Goal: Obtain resource: Obtain resource

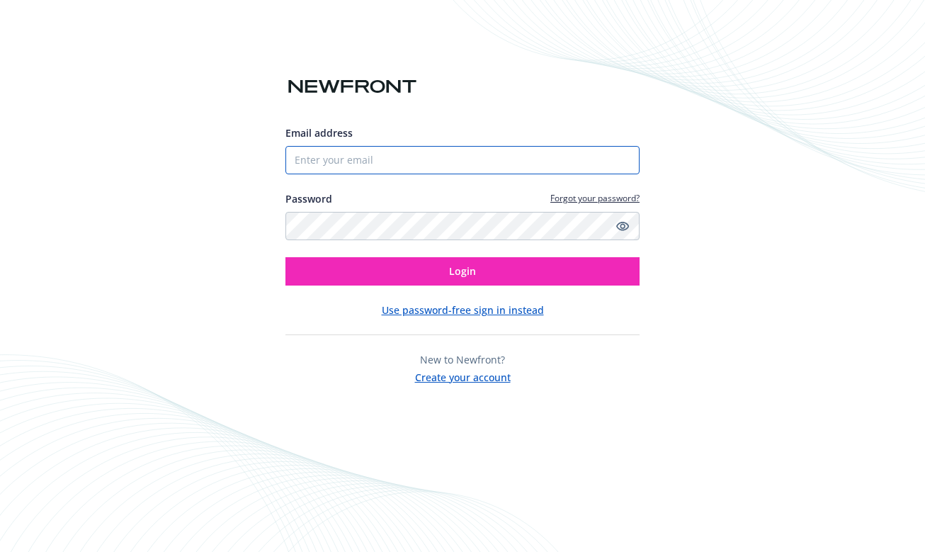
click at [348, 171] on input "Email address" at bounding box center [462, 160] width 354 height 28
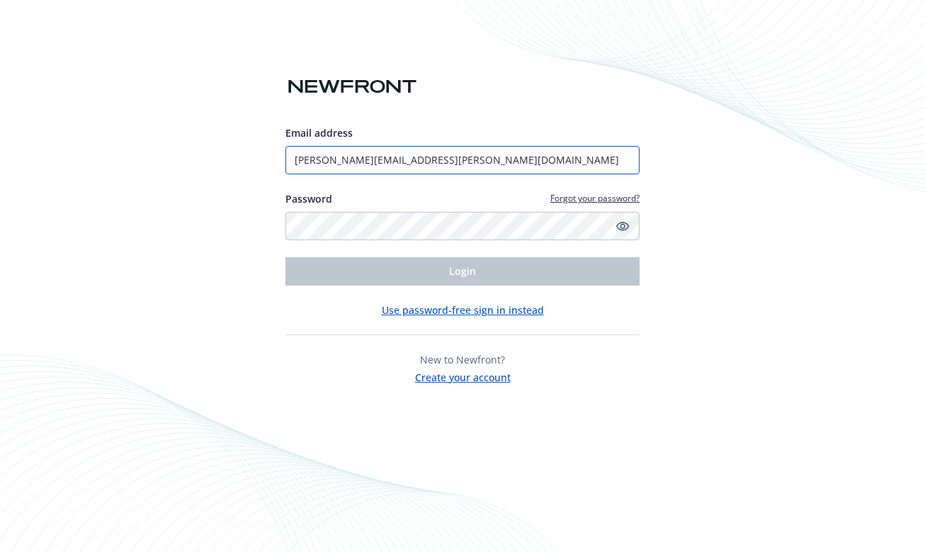
type input "[PERSON_NAME][EMAIL_ADDRESS][PERSON_NAME][DOMAIN_NAME]"
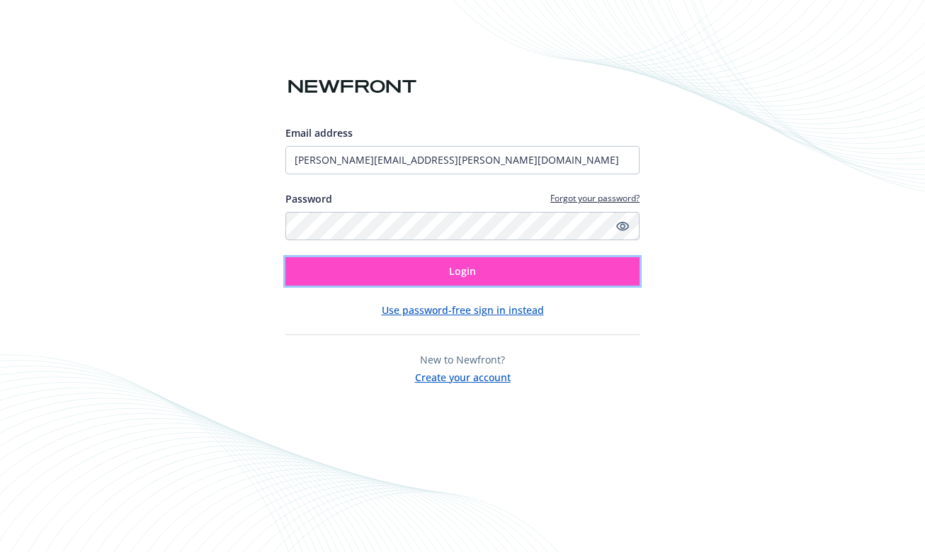
click at [386, 282] on button "Login" at bounding box center [462, 271] width 354 height 28
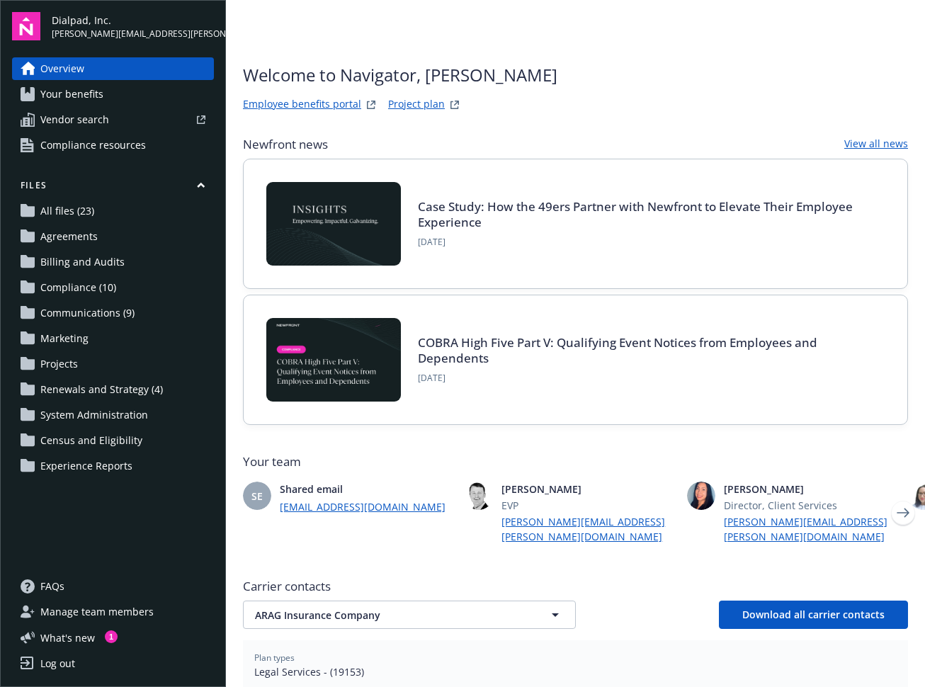
click at [87, 96] on span "Your benefits" at bounding box center [71, 94] width 63 height 23
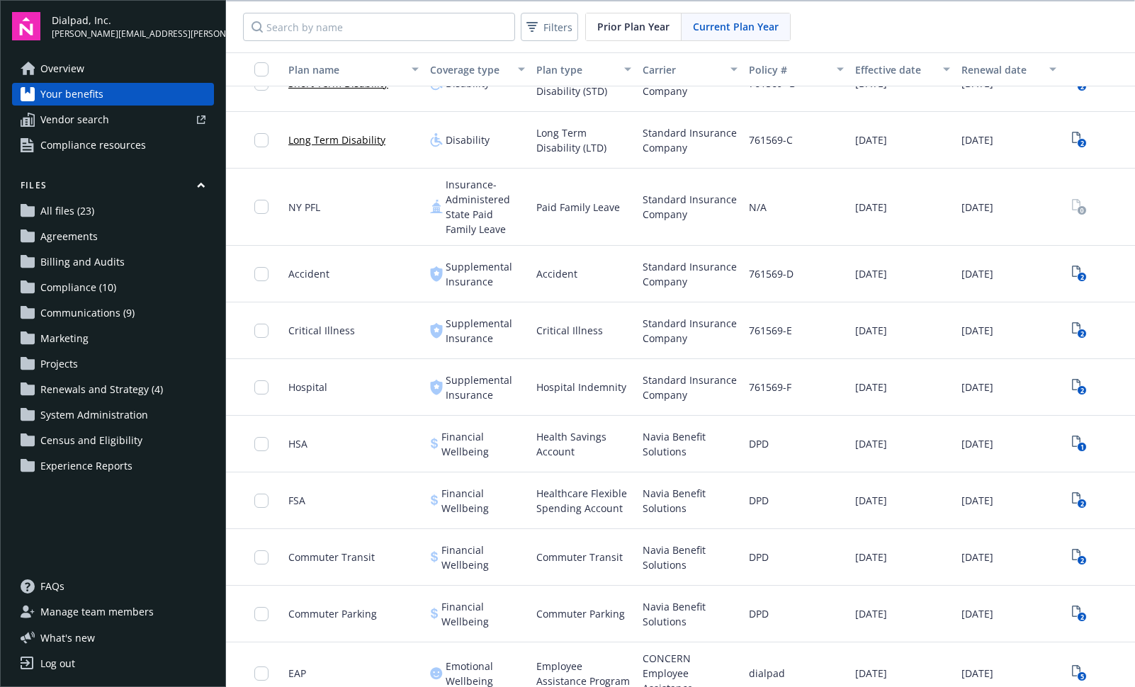
scroll to position [765, 0]
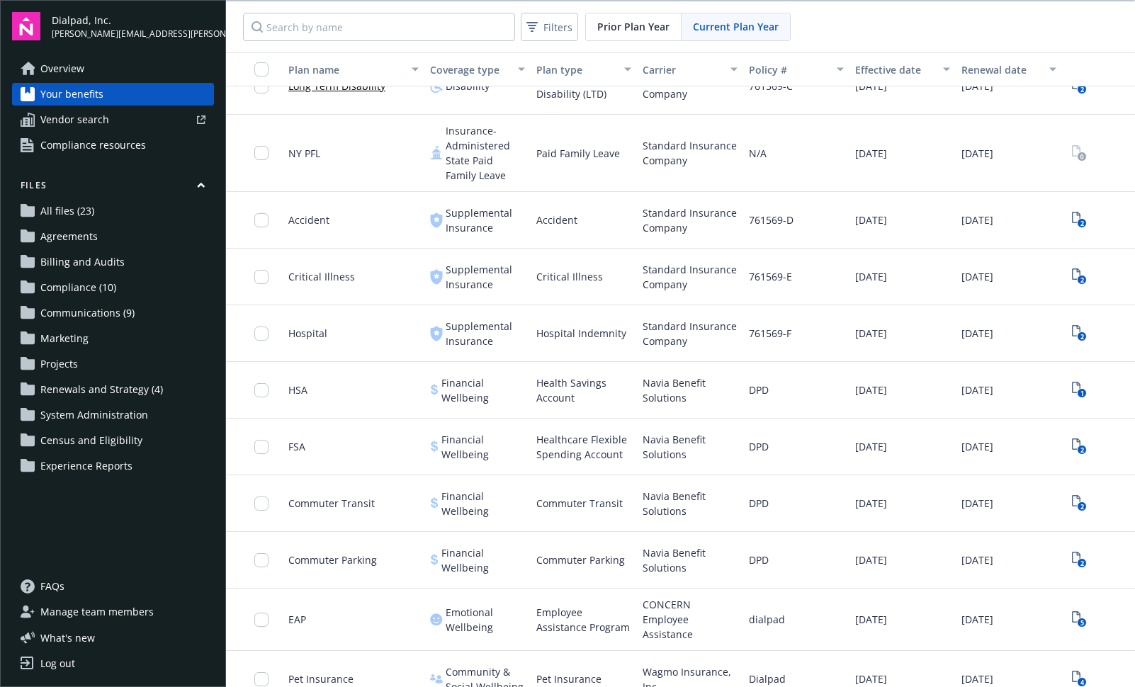
click at [760, 509] on span "DPD" at bounding box center [759, 503] width 20 height 15
click at [924, 500] on icon "View Plan Documents" at bounding box center [1076, 500] width 8 height 11
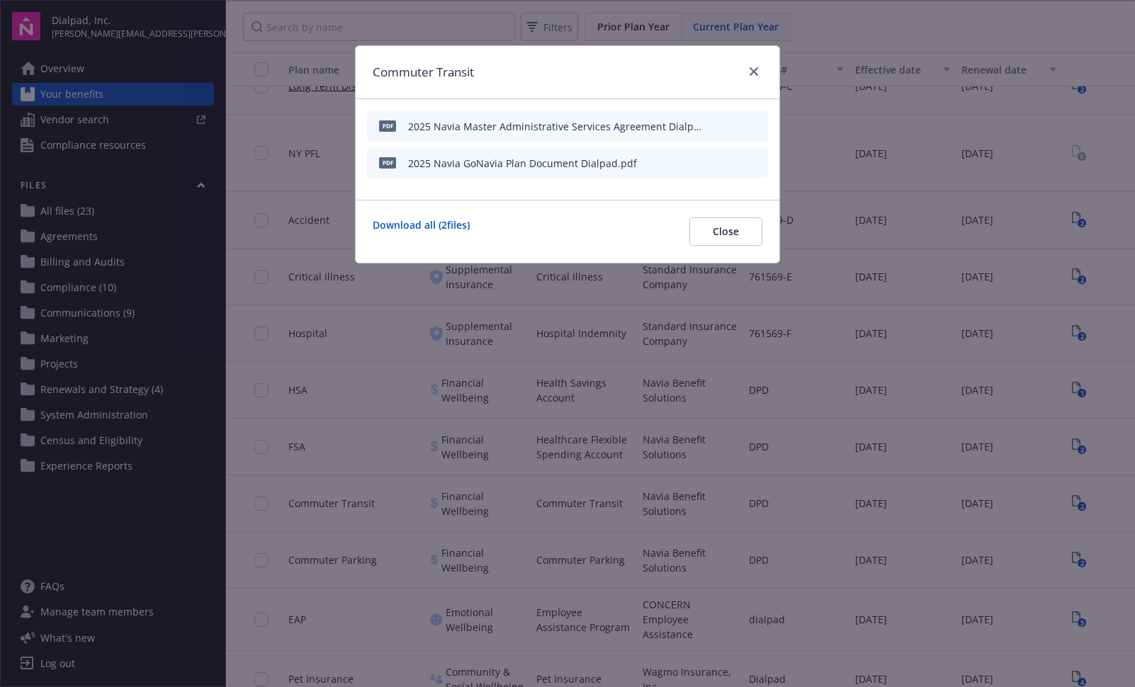
click at [500, 168] on div "2025 Navia GoNavia Plan Document Dialpad.pdf" at bounding box center [522, 163] width 229 height 15
click at [732, 159] on icon "download file" at bounding box center [730, 162] width 11 height 11
click at [756, 69] on icon "close" at bounding box center [753, 71] width 8 height 8
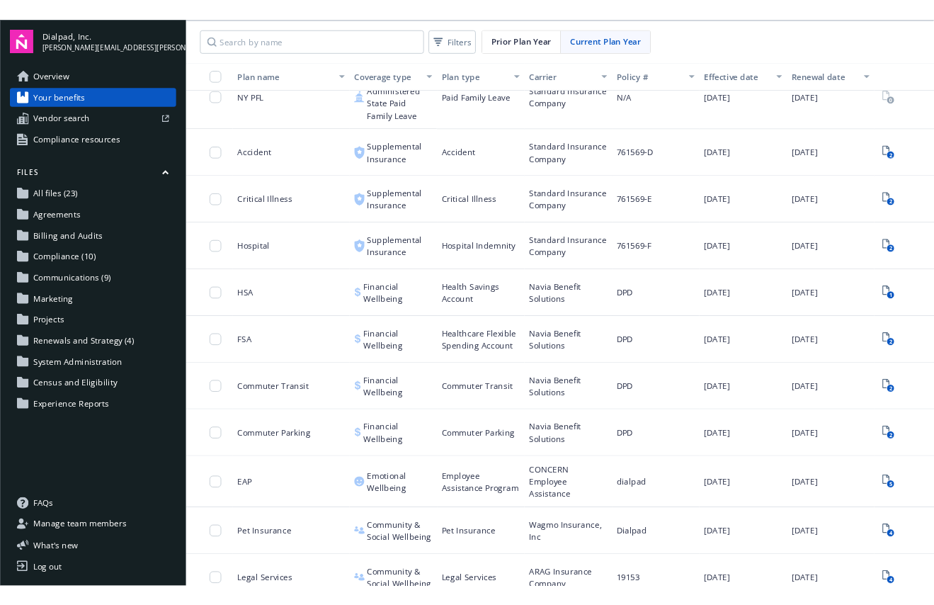
scroll to position [902, 0]
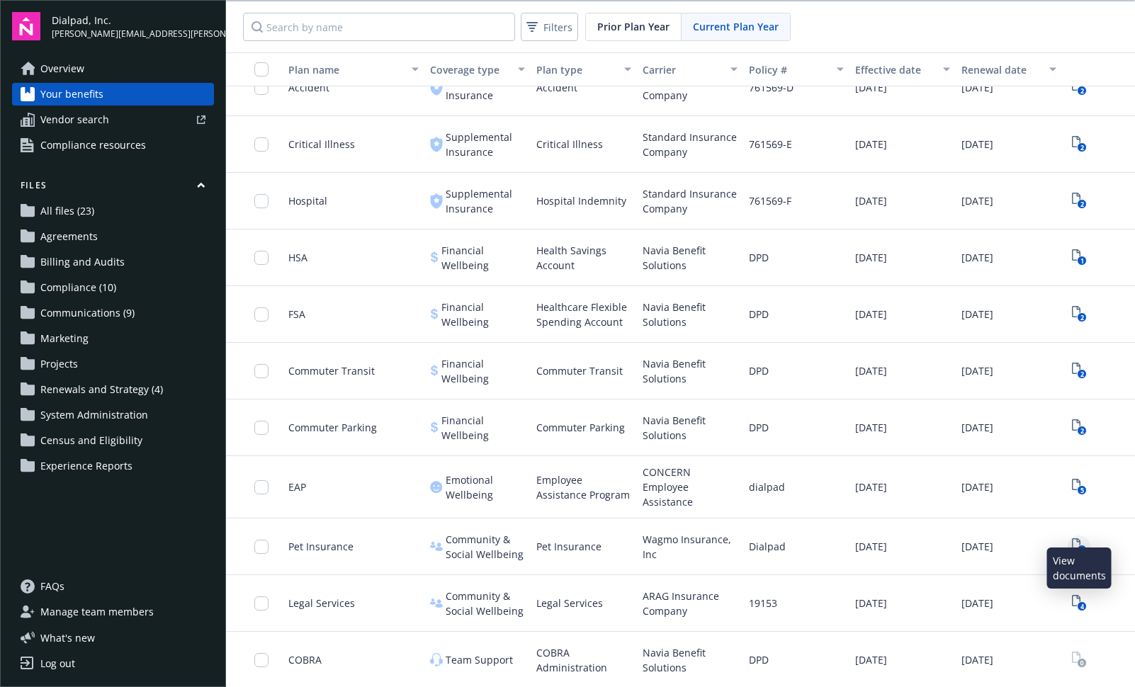
click at [924, 537] on link "4" at bounding box center [1078, 546] width 23 height 23
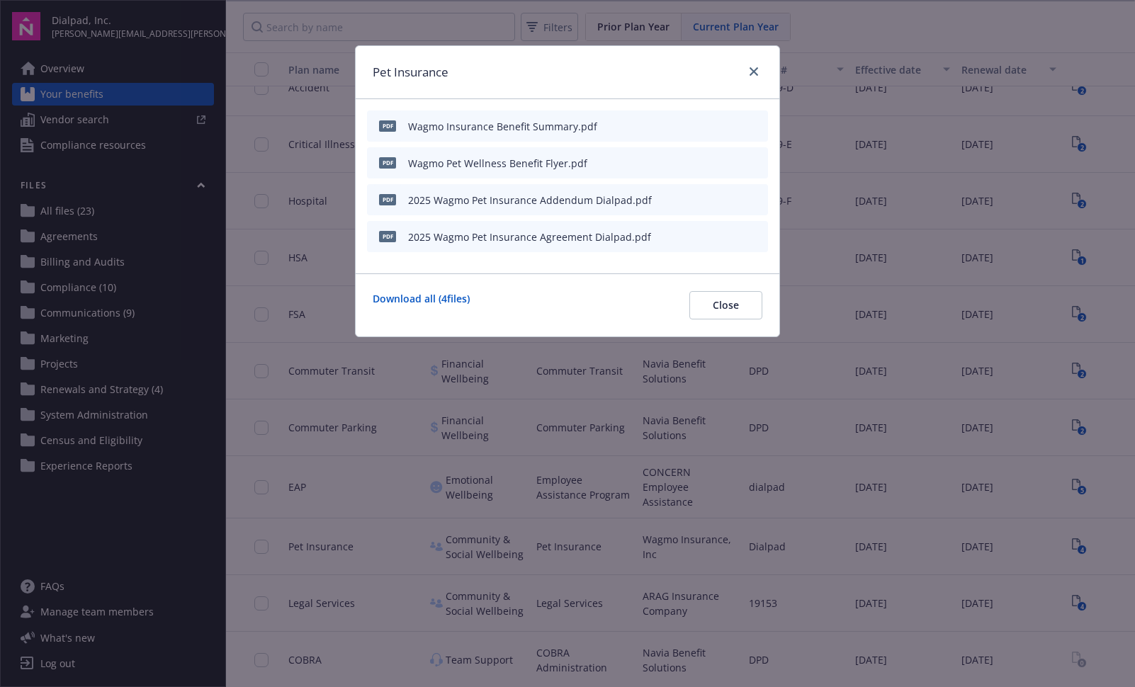
click at [733, 122] on icon "download file" at bounding box center [730, 125] width 11 height 11
click at [734, 162] on icon "download file" at bounding box center [730, 162] width 11 height 11
click at [756, 68] on icon "close" at bounding box center [753, 71] width 8 height 8
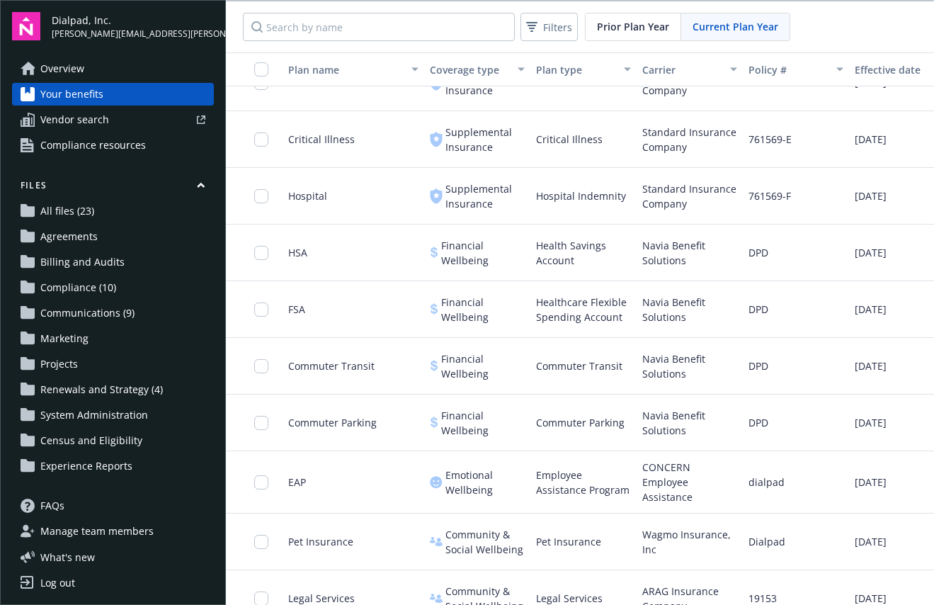
click at [115, 378] on span "Renewals and Strategy (4)" at bounding box center [101, 389] width 123 height 23
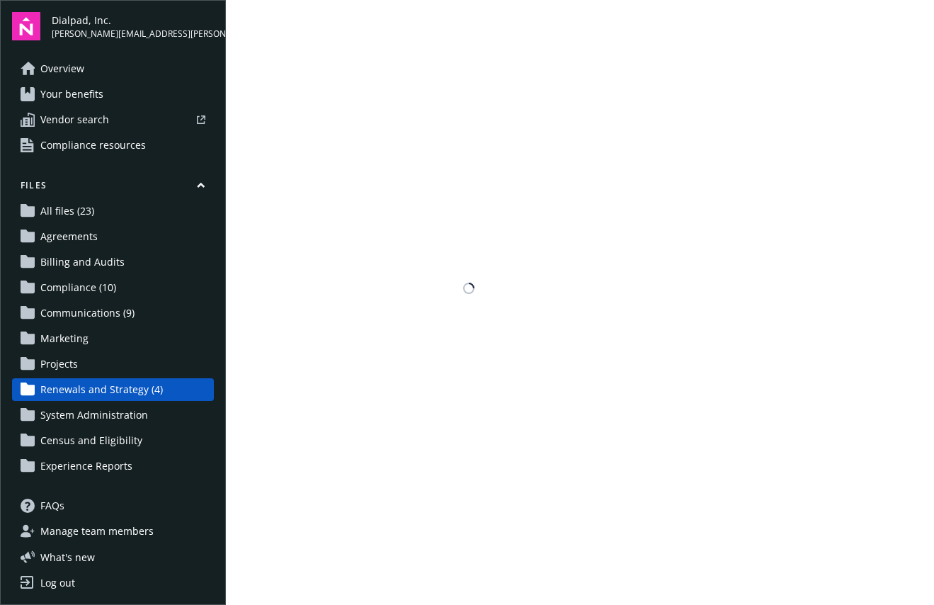
click at [101, 363] on link "Projects" at bounding box center [113, 364] width 202 height 23
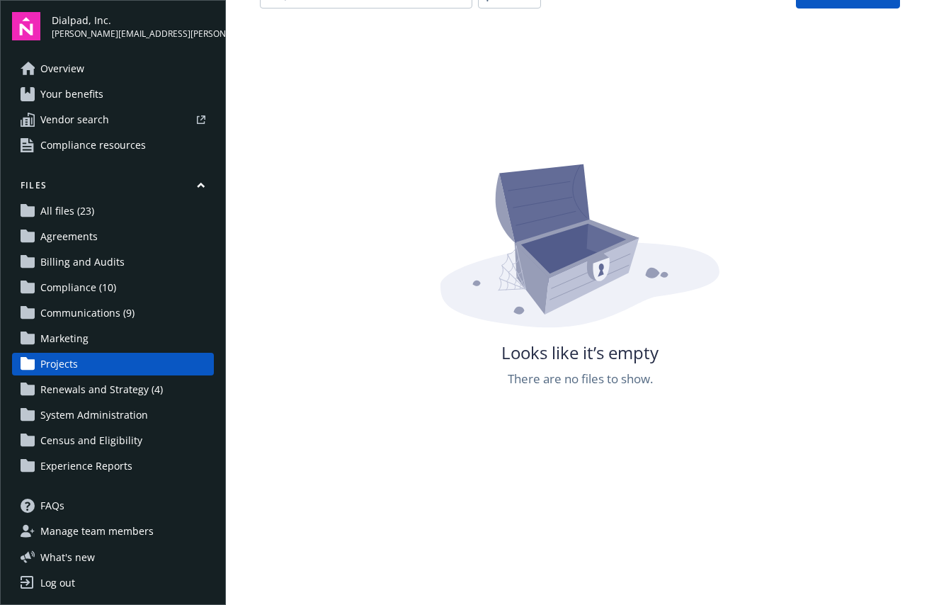
scroll to position [144, 0]
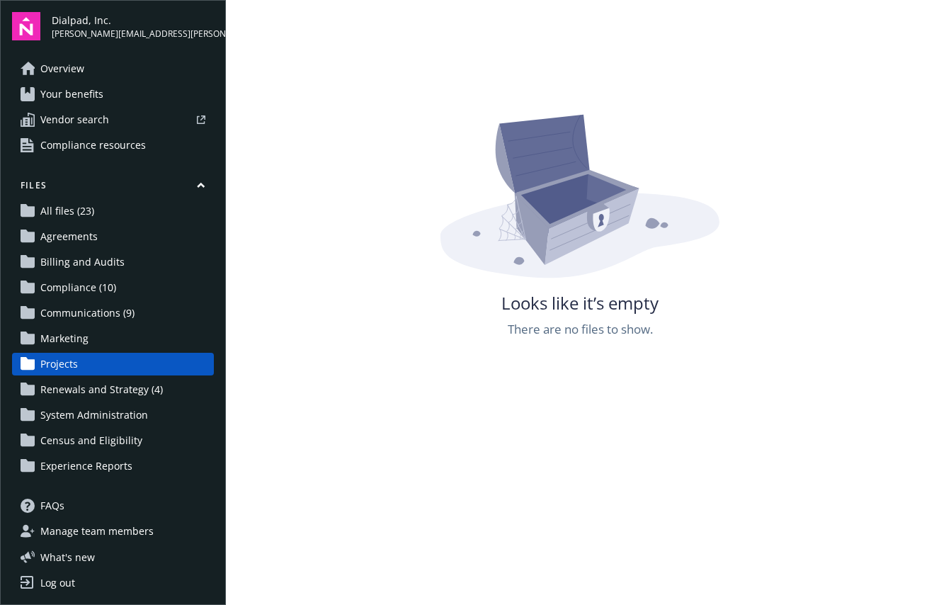
click at [61, 366] on span "Projects" at bounding box center [59, 364] width 38 height 23
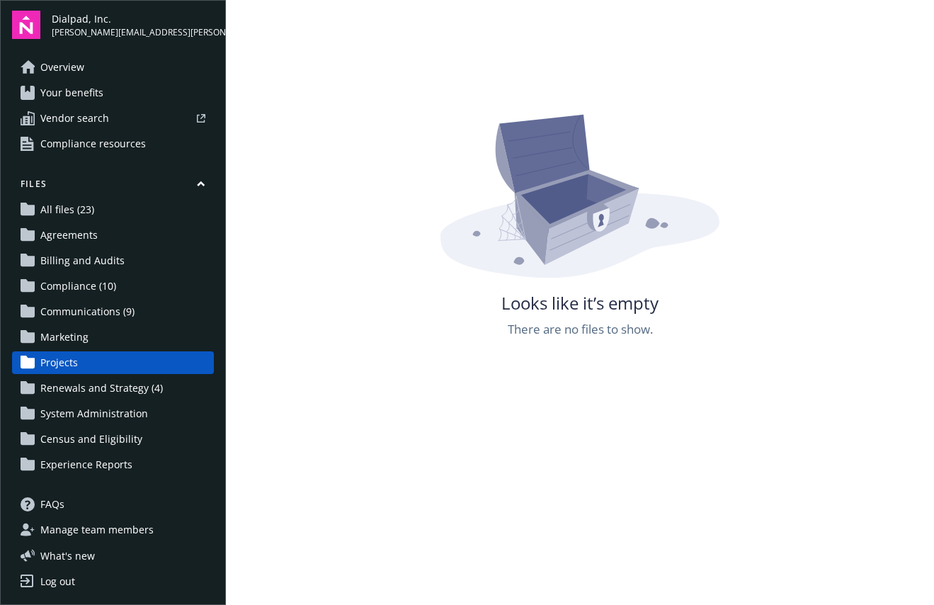
scroll to position [0, 0]
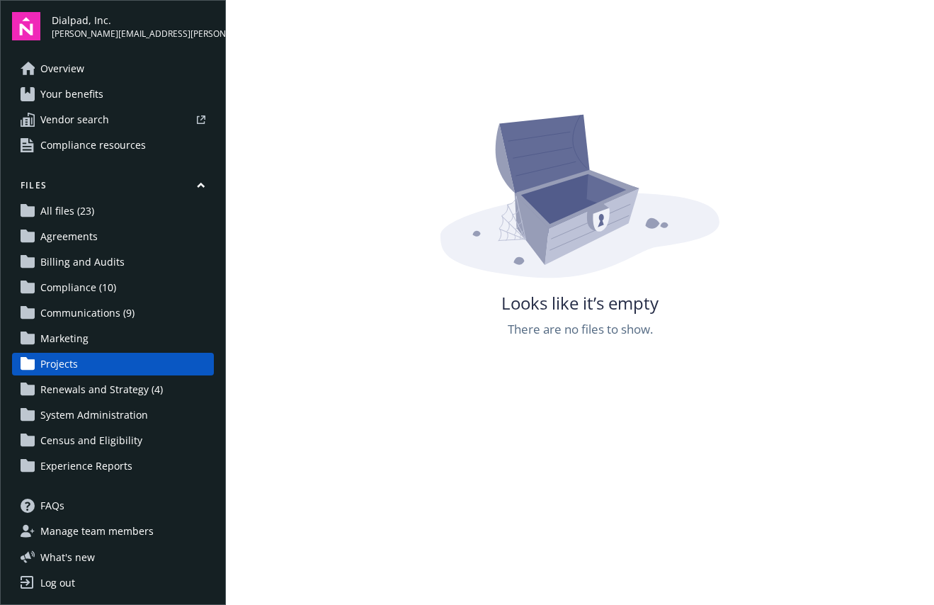
click at [95, 385] on span "Renewals and Strategy (4)" at bounding box center [101, 389] width 123 height 23
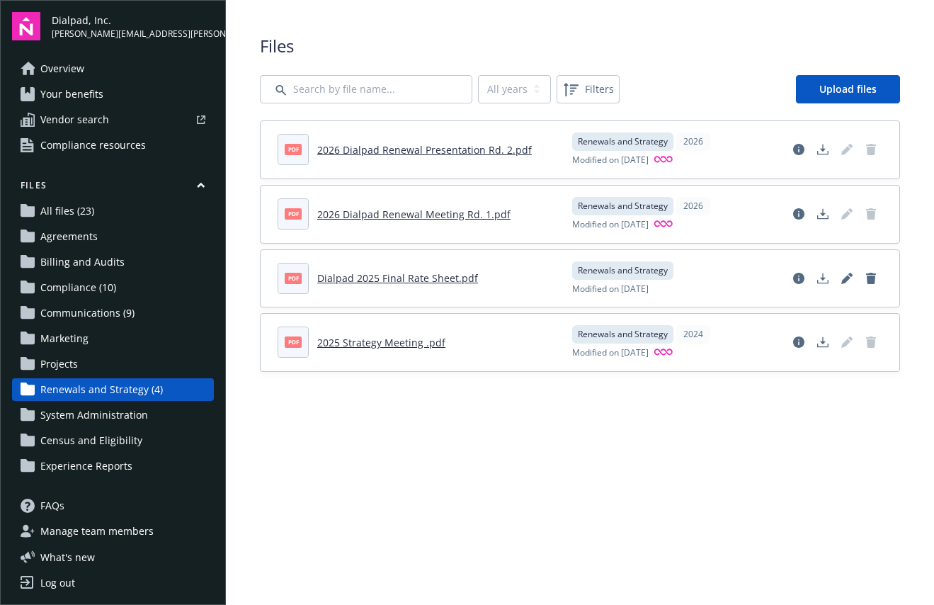
click at [390, 150] on link "2026 Dialpad Renewal Presentation Rd. 2.pdf" at bounding box center [424, 149] width 215 height 13
